Goal: Task Accomplishment & Management: Use online tool/utility

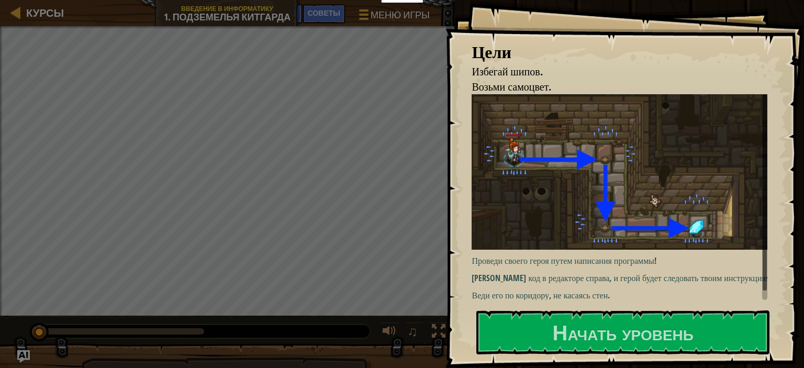
click at [557, 184] on img at bounding box center [624, 171] width 304 height 155
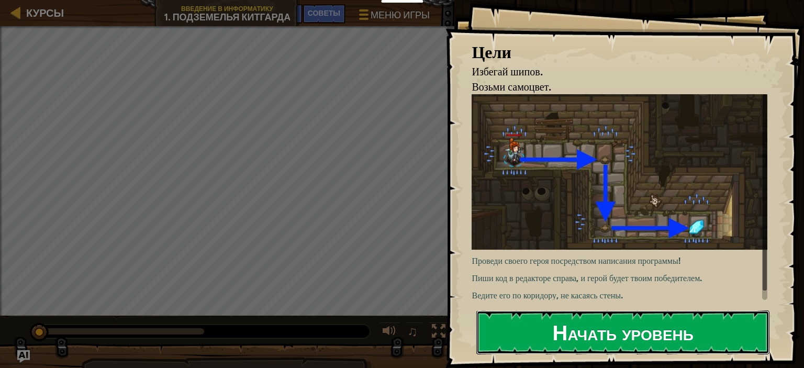
click at [581, 335] on font "Начать уровень" at bounding box center [623, 332] width 141 height 28
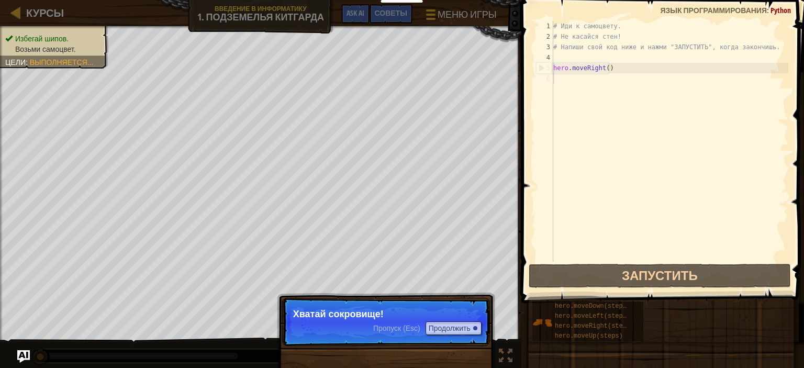
click at [670, 87] on div "# Иди к самоцвету. # Не касайся стен! # Напиши свой код ниже и нажми "ЗАПУСТИТЬ…" at bounding box center [669, 152] width 237 height 262
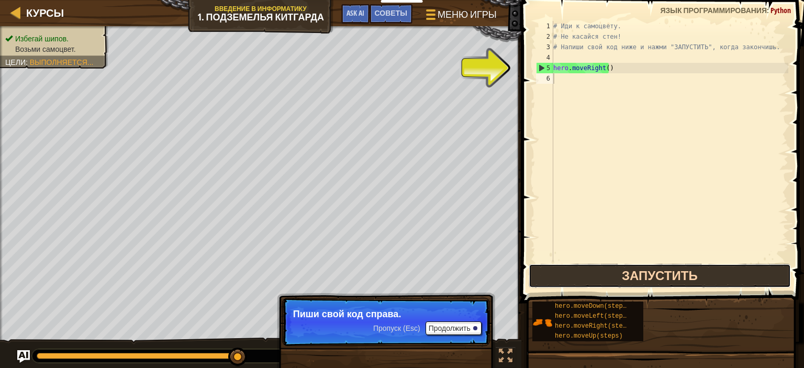
click at [642, 273] on button "Запустить" at bounding box center [660, 276] width 262 height 24
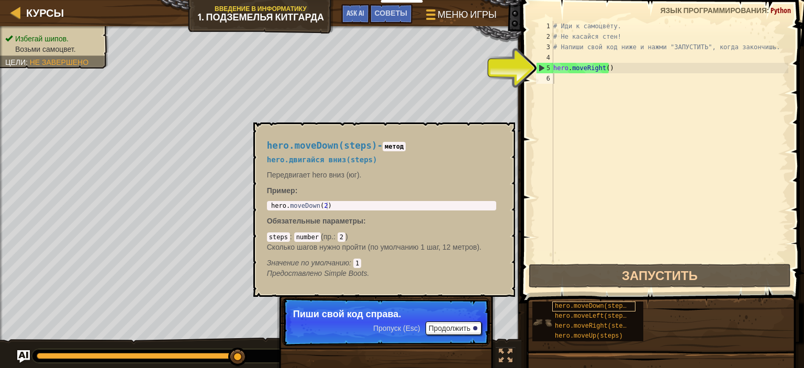
click at [583, 305] on span "hero.moveDown(steps)" at bounding box center [592, 306] width 75 height 7
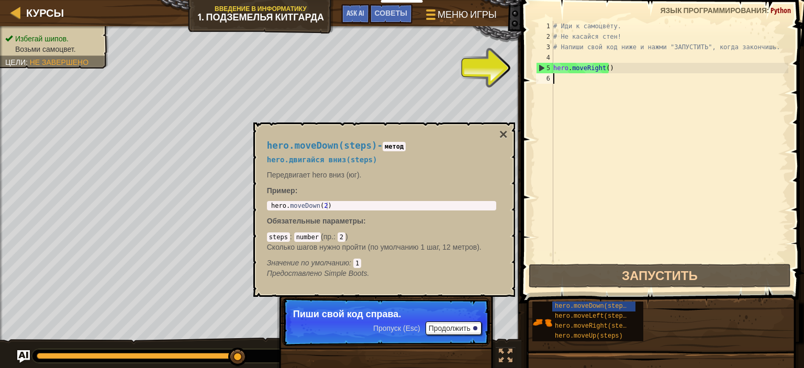
click at [567, 82] on div "# Иди к самоцвету. # Не касайся стен! # Напиши свой код ниже и нажми "ЗАПУСТИТЬ…" at bounding box center [669, 152] width 237 height 262
type textarea "h"
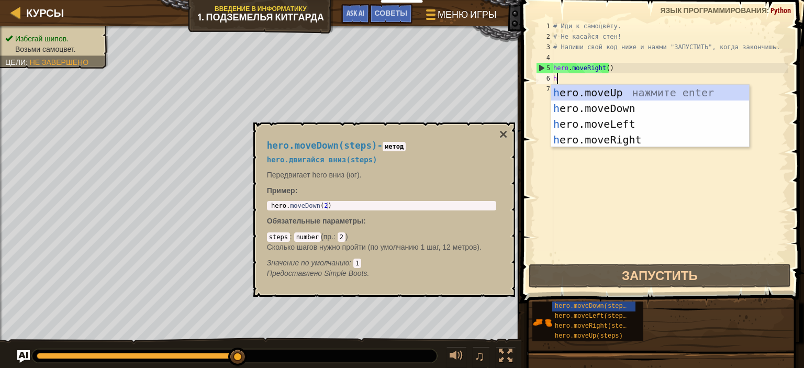
scroll to position [5, 0]
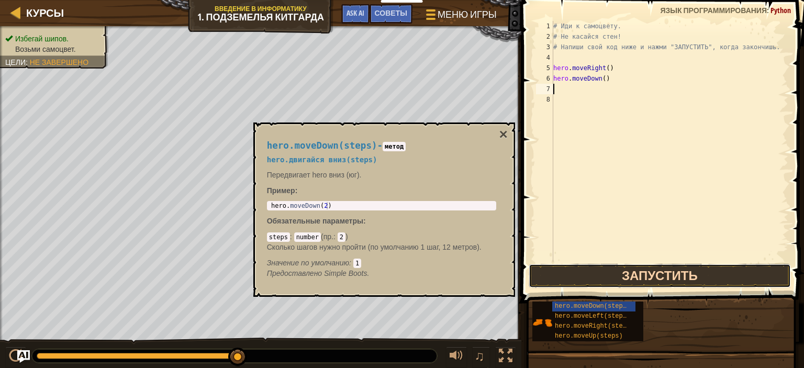
click at [656, 271] on button "Запустить" at bounding box center [660, 276] width 262 height 24
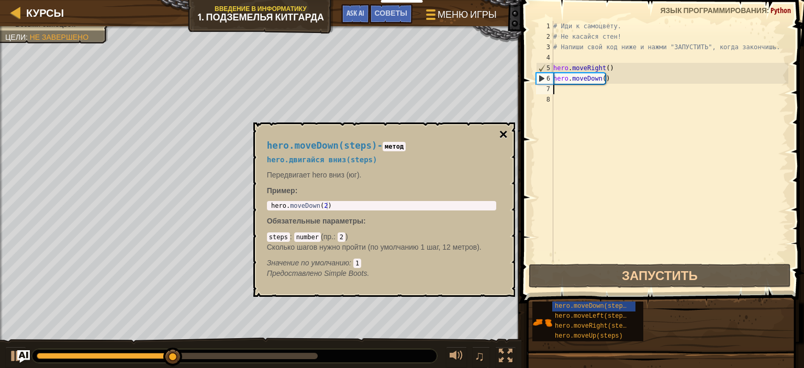
click at [505, 136] on button "×" at bounding box center [503, 134] width 8 height 15
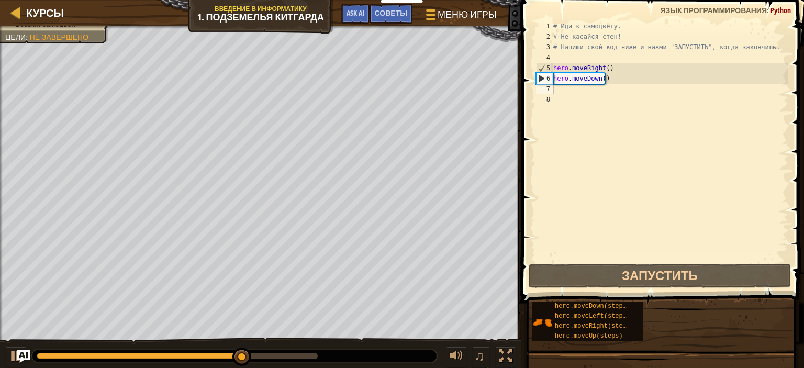
click at [610, 77] on div "# Иди к самоцвету. # Не касайся стен! # Напиши свой код ниже и нажми "ЗАПУСТИТЬ…" at bounding box center [669, 152] width 237 height 262
type textarea "hero.moveDown()"
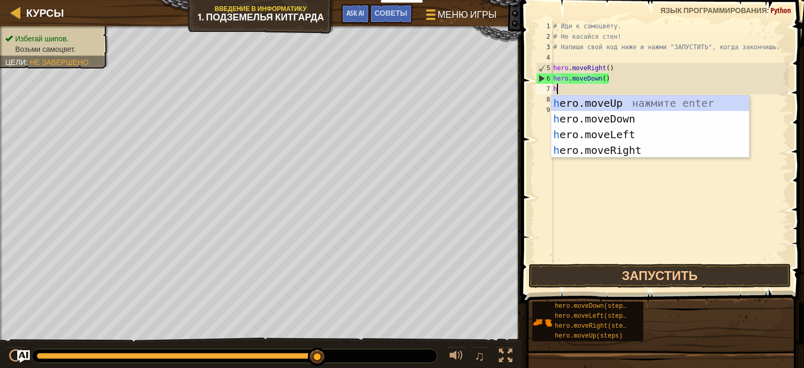
type textarea "he"
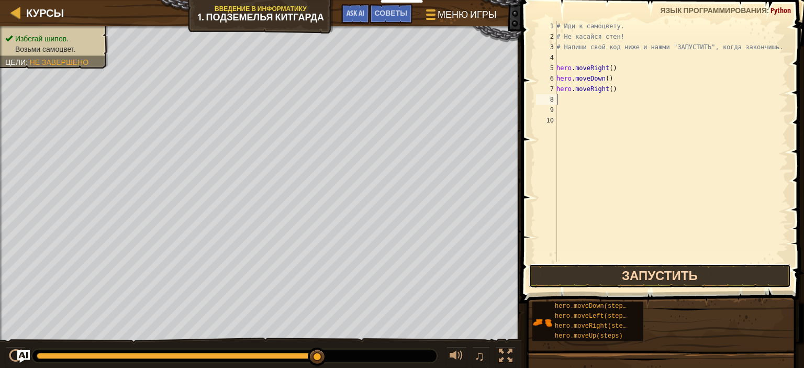
click at [646, 273] on button "Запустить" at bounding box center [660, 276] width 262 height 24
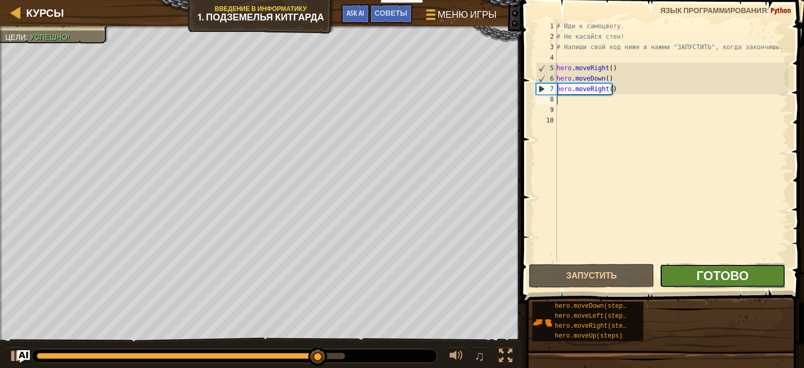
click at [699, 267] on span "Готово" at bounding box center [722, 275] width 52 height 17
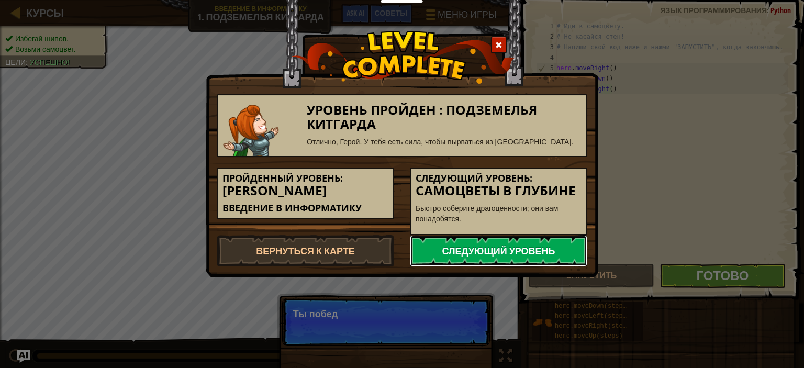
click at [487, 249] on link "Следующий уровень" at bounding box center [498, 250] width 177 height 31
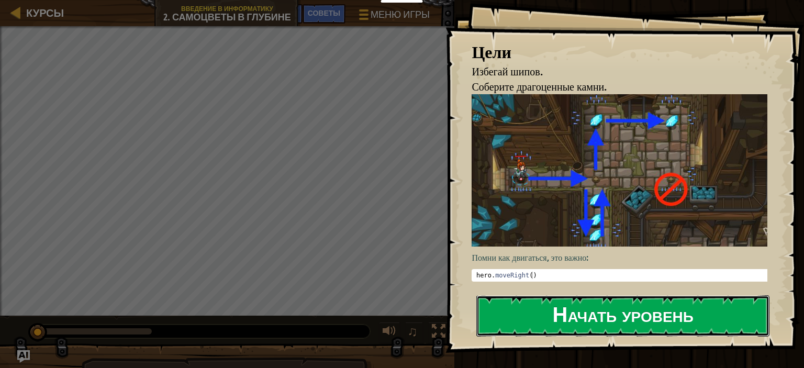
click at [616, 314] on button "Начать уровень" at bounding box center [622, 315] width 293 height 41
